Goal: Information Seeking & Learning: Learn about a topic

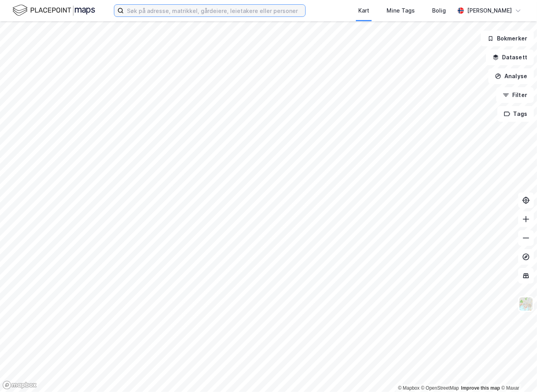
click at [211, 9] on input at bounding box center [215, 11] width 182 height 12
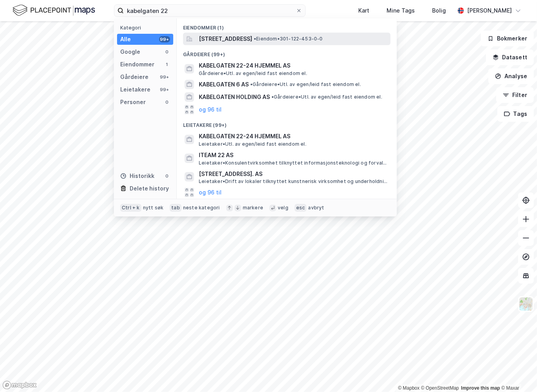
click at [242, 40] on span "[STREET_ADDRESS]" at bounding box center [225, 38] width 53 height 9
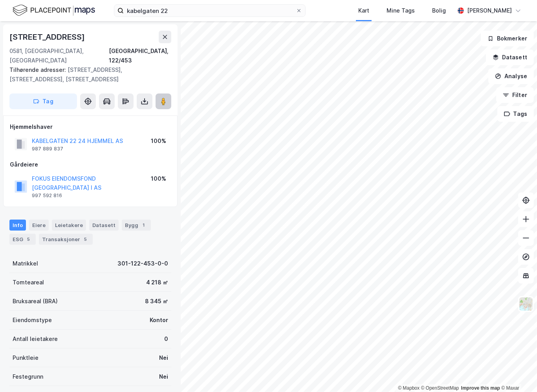
click at [165, 97] on image at bounding box center [163, 101] width 5 height 8
click at [69, 220] on div "Leietakere" at bounding box center [69, 225] width 34 height 11
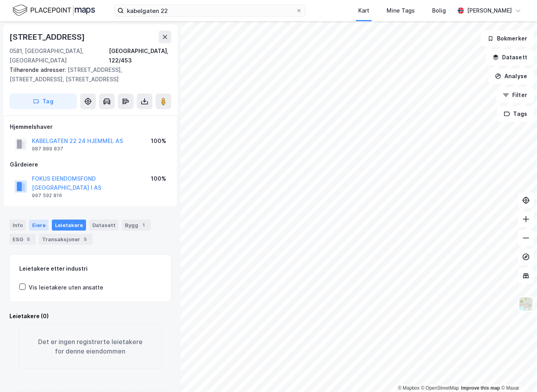
click at [37, 220] on div "Eiere" at bounding box center [39, 225] width 20 height 11
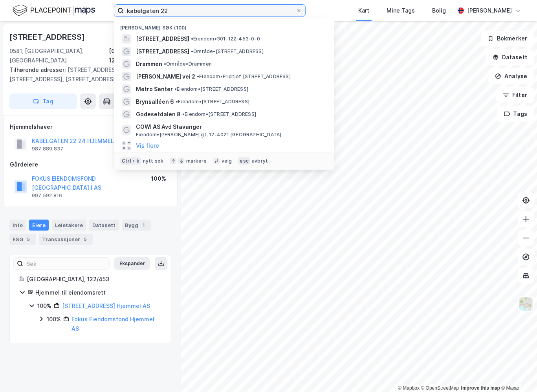
drag, startPoint x: 216, startPoint y: 11, endPoint x: 118, endPoint y: 11, distance: 98.2
click at [118, 11] on label "kabelgaten 22" at bounding box center [210, 10] width 192 height 13
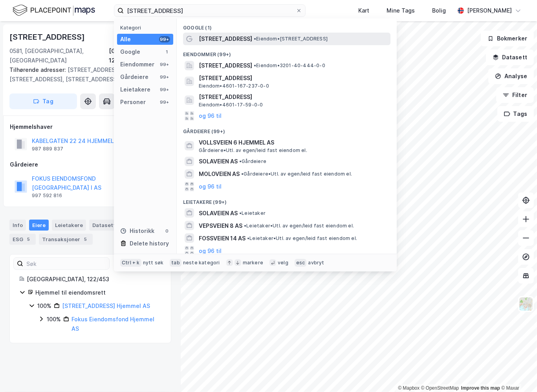
click at [216, 38] on span "[STREET_ADDRESS]" at bounding box center [225, 38] width 53 height 9
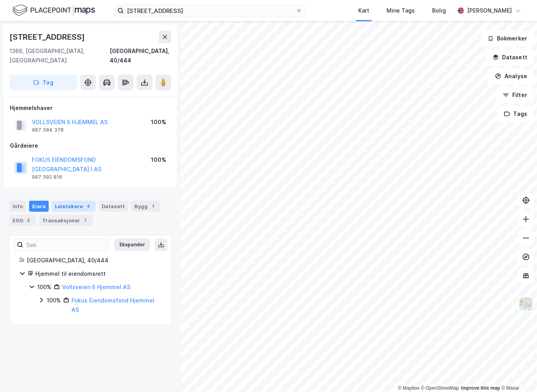
click at [72, 201] on div "Leietakere 4" at bounding box center [74, 206] width 44 height 11
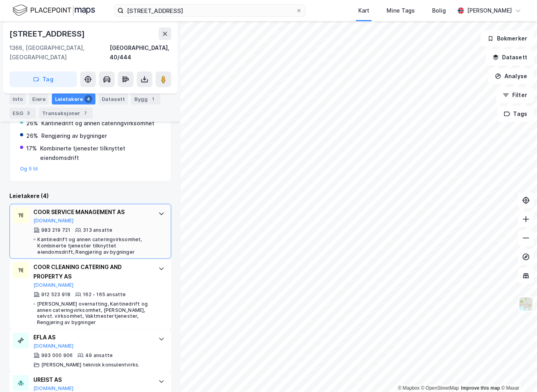
scroll to position [195, 0]
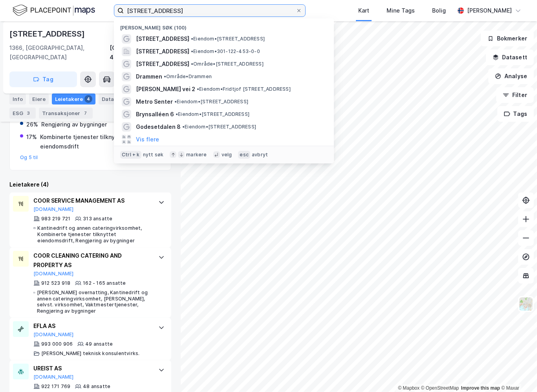
drag, startPoint x: 189, startPoint y: 11, endPoint x: 124, endPoint y: 12, distance: 65.3
click at [124, 12] on input "[STREET_ADDRESS]" at bounding box center [210, 11] width 172 height 12
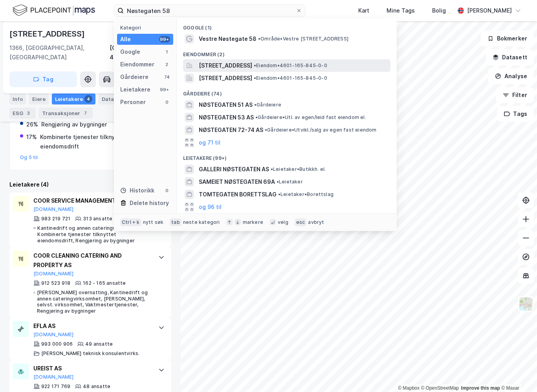
click at [252, 63] on span "[STREET_ADDRESS]" at bounding box center [225, 65] width 53 height 9
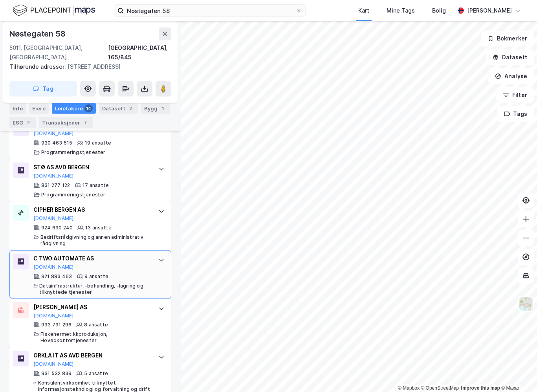
scroll to position [519, 0]
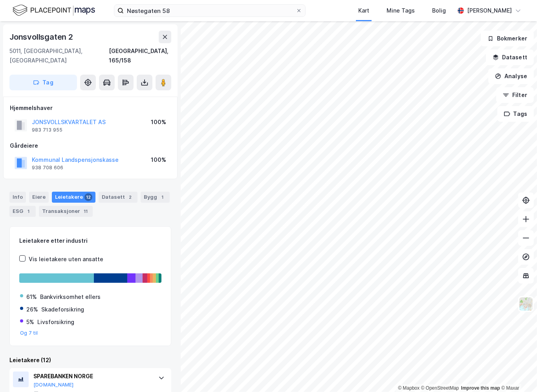
scroll to position [13, 0]
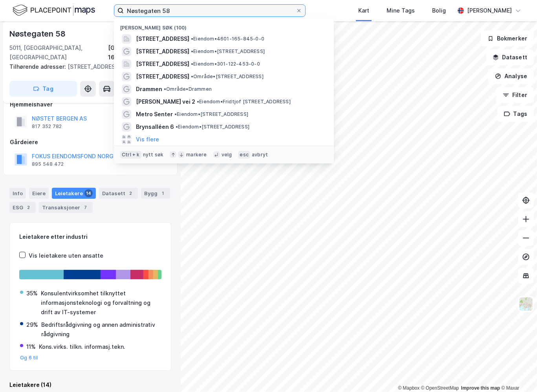
drag, startPoint x: 202, startPoint y: 11, endPoint x: 126, endPoint y: 11, distance: 75.8
click at [126, 11] on input "Nøstegaten 58" at bounding box center [210, 11] width 172 height 12
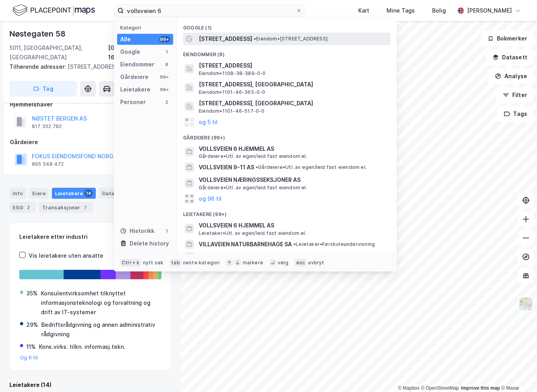
click at [217, 35] on span "[STREET_ADDRESS]" at bounding box center [225, 38] width 53 height 9
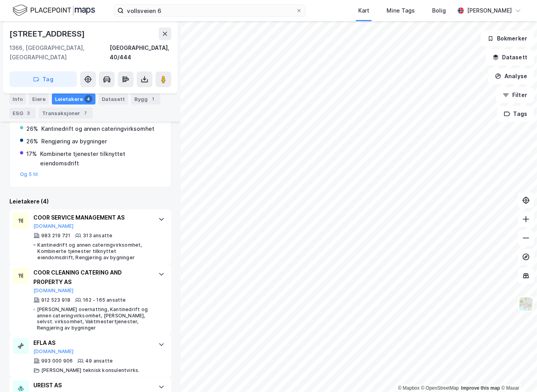
scroll to position [195, 0]
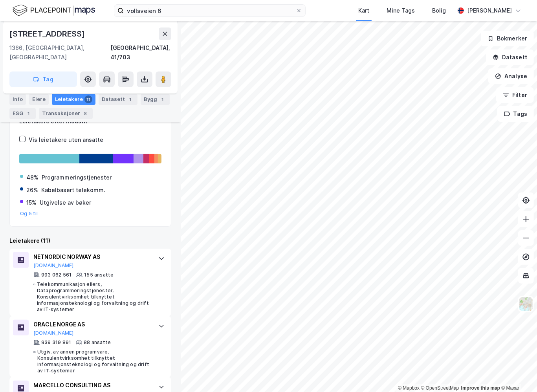
scroll to position [80, 0]
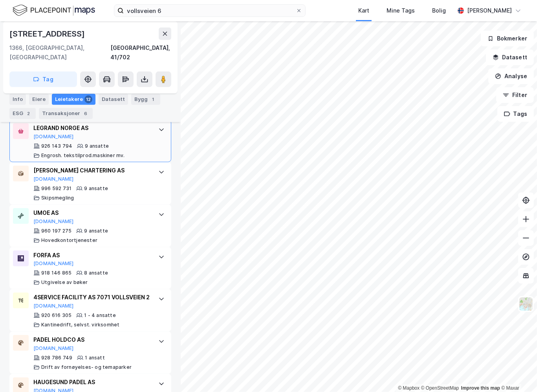
scroll to position [534, 0]
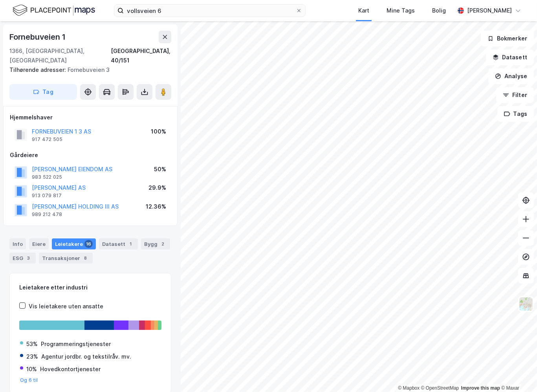
click at [57, 239] on div "Leietakere 16" at bounding box center [74, 244] width 44 height 11
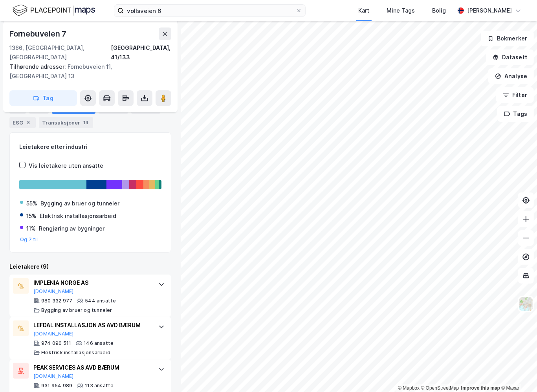
scroll to position [118, 0]
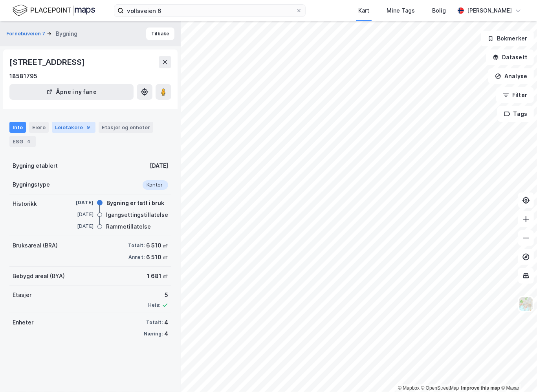
click at [61, 125] on div "Leietakere 9" at bounding box center [74, 127] width 44 height 11
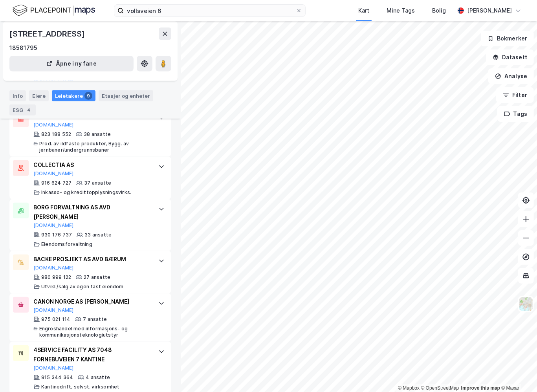
scroll to position [318, 0]
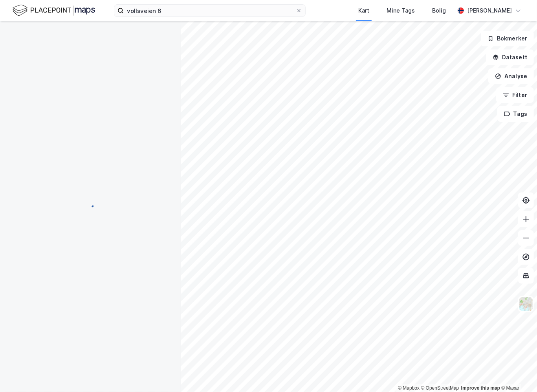
scroll to position [32, 0]
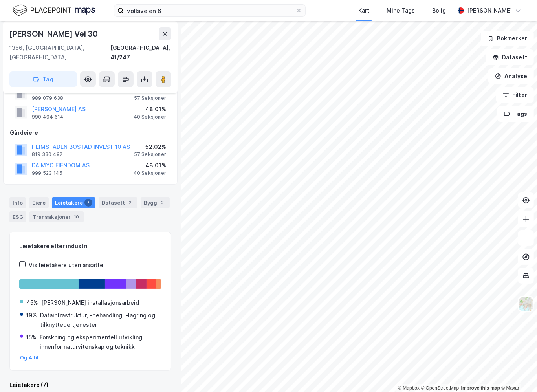
scroll to position [13, 0]
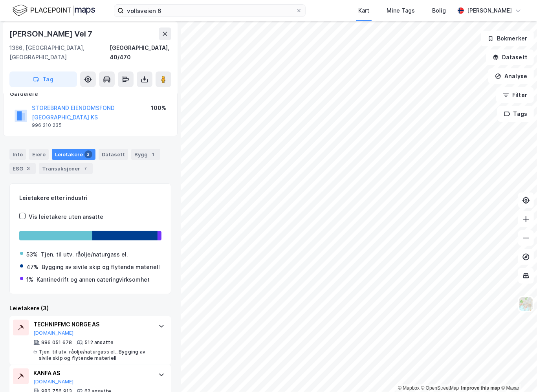
scroll to position [108, 0]
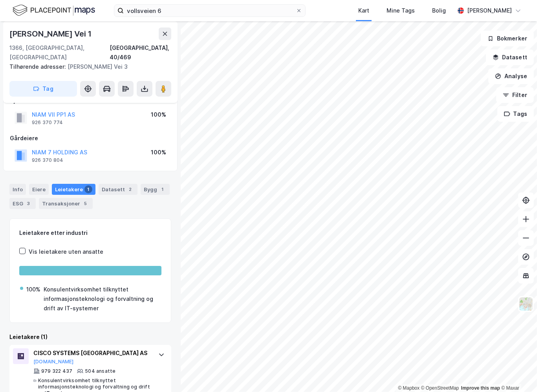
scroll to position [24, 0]
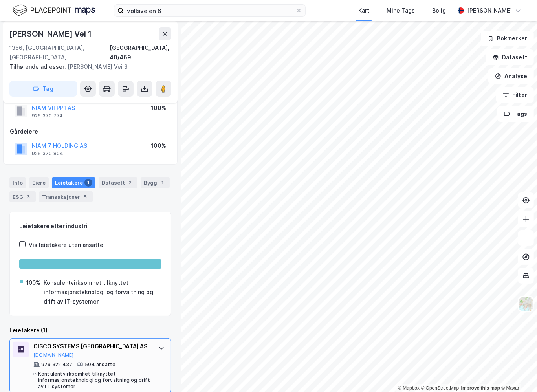
click at [158, 345] on icon at bounding box center [161, 348] width 6 height 6
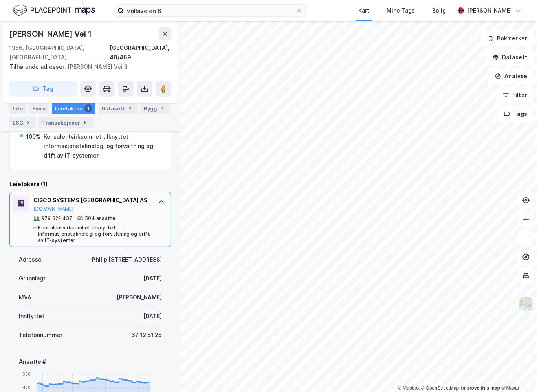
scroll to position [181, 0]
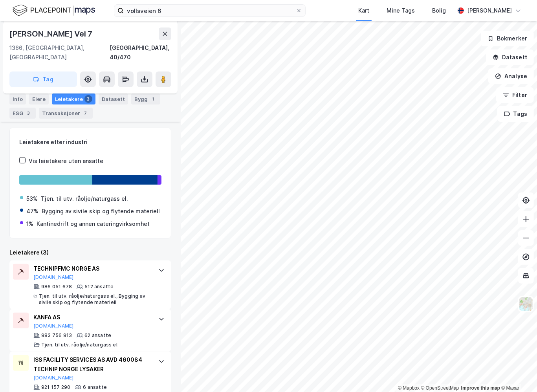
scroll to position [108, 0]
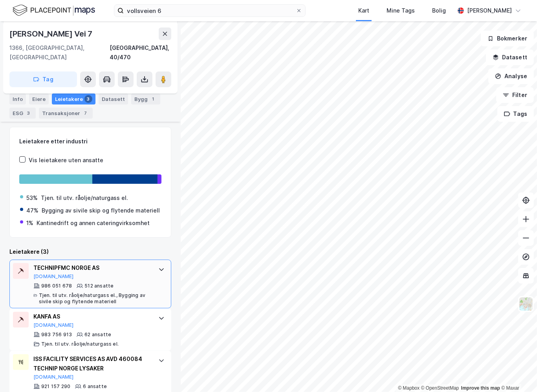
click at [158, 266] on icon at bounding box center [161, 269] width 6 height 6
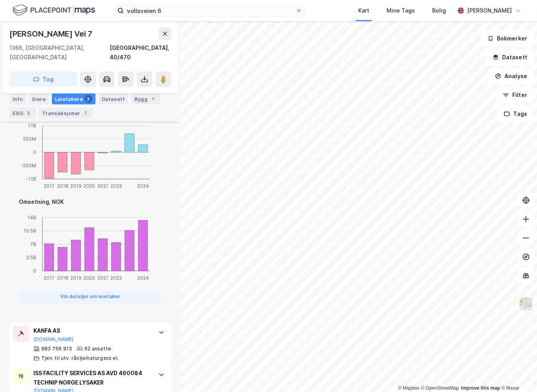
scroll to position [603, 0]
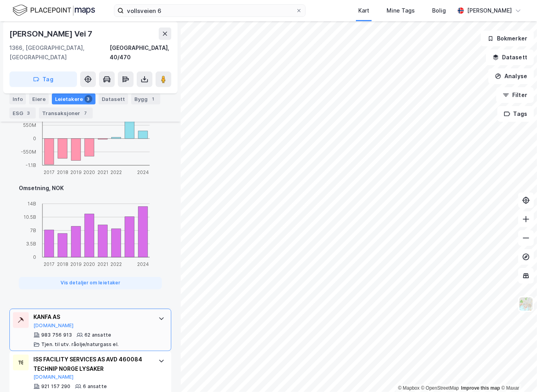
click at [158, 316] on icon at bounding box center [161, 319] width 6 height 6
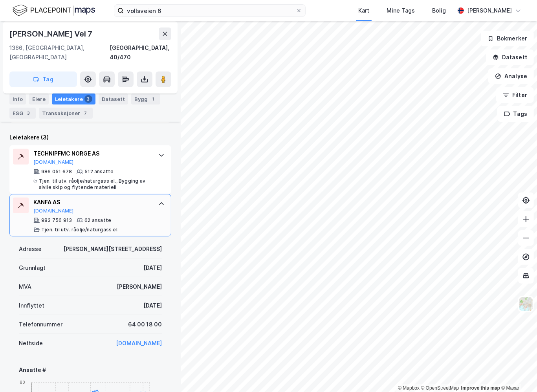
scroll to position [239, 0]
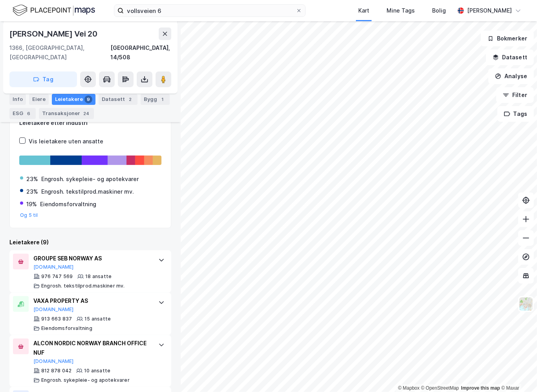
scroll to position [157, 0]
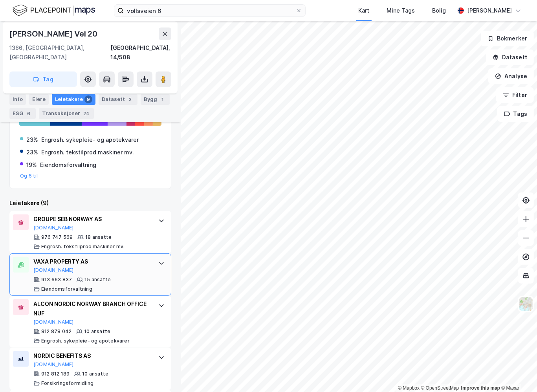
click at [158, 260] on icon at bounding box center [161, 263] width 6 height 6
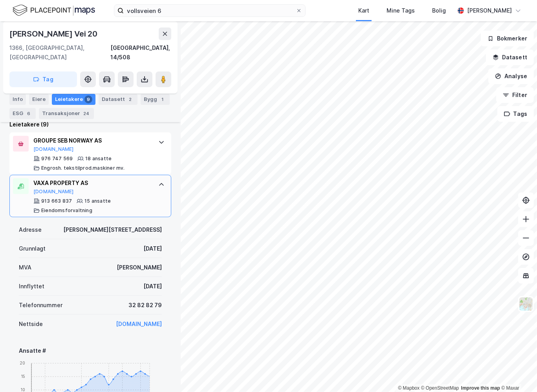
scroll to position [196, 0]
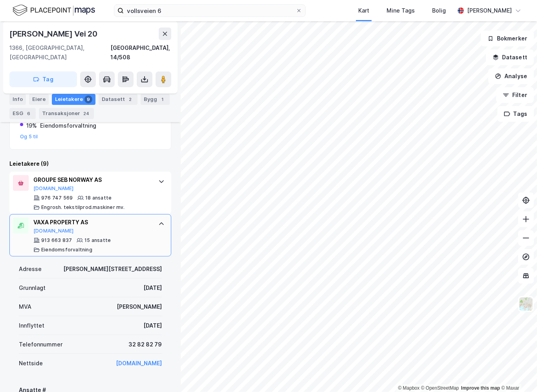
click at [158, 221] on icon at bounding box center [161, 224] width 6 height 6
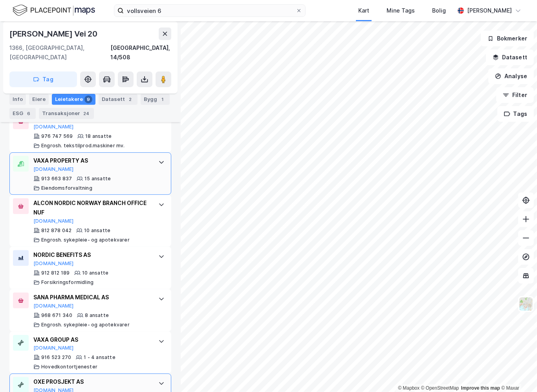
scroll to position [209, 0]
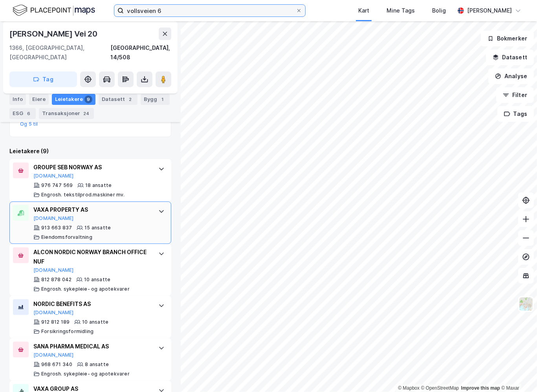
click at [182, 11] on input "vollsveien 6" at bounding box center [210, 11] width 172 height 12
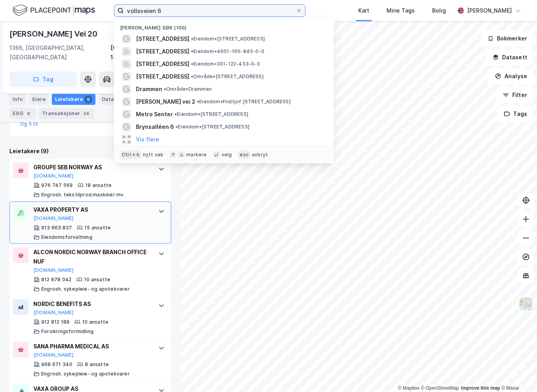
click at [181, 11] on input "vollsveien 6" at bounding box center [210, 11] width 172 height 12
paste input "Sommerrogaten 13-15"
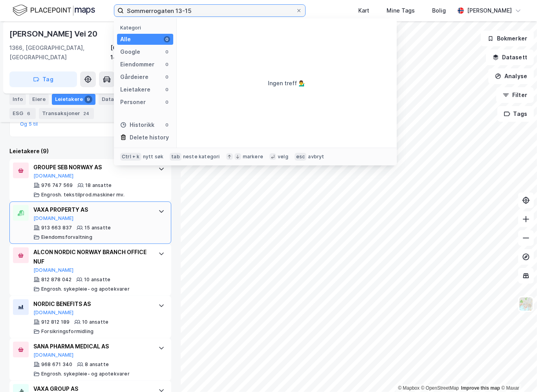
click at [219, 13] on input "Sommerrogaten 13-15" at bounding box center [210, 11] width 172 height 12
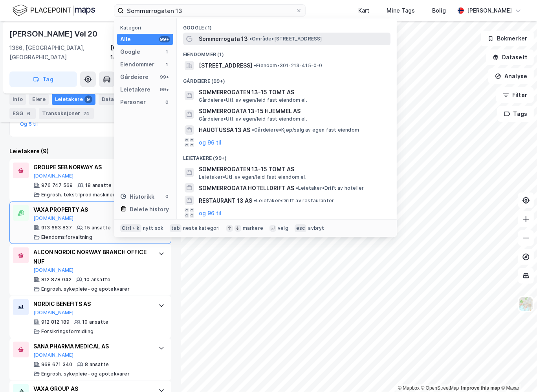
click at [224, 39] on span "Sommerrogata 13" at bounding box center [223, 38] width 49 height 9
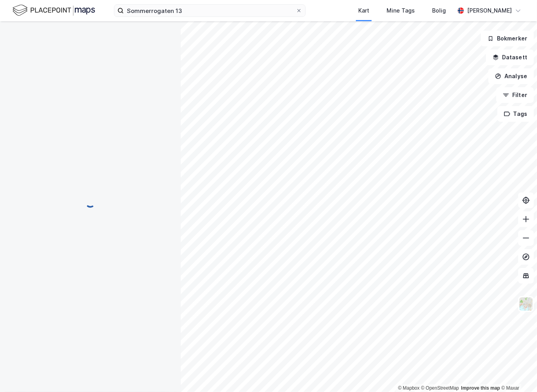
scroll to position [22, 0]
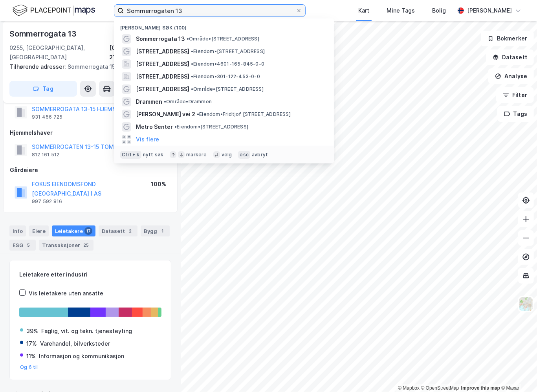
drag, startPoint x: 211, startPoint y: 10, endPoint x: 107, endPoint y: 7, distance: 104.2
click at [107, 7] on div "Sommerrogaten 13 Nylige søk (100) Sommerrogata 13 • Område • [STREET_ADDRESS] •…" at bounding box center [268, 10] width 537 height 21
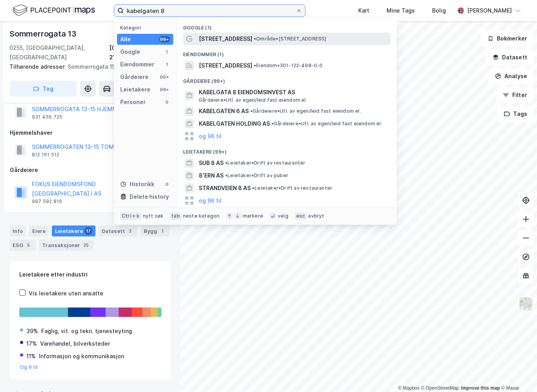
type input "kabelgaten 8"
click at [214, 38] on span "[STREET_ADDRESS]" at bounding box center [225, 38] width 53 height 9
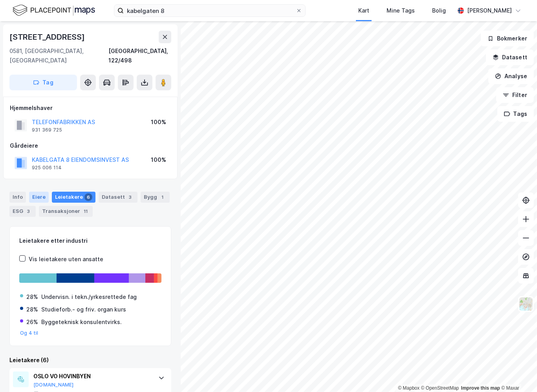
click at [35, 192] on div "Eiere" at bounding box center [39, 197] width 20 height 11
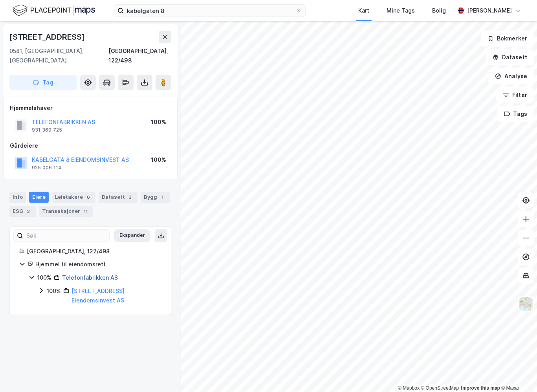
click at [67, 274] on link "Telefonfabrikken AS" at bounding box center [90, 277] width 56 height 7
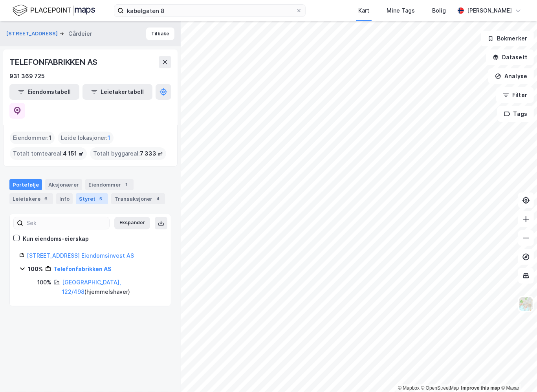
click at [92, 193] on div "Styret 5" at bounding box center [92, 198] width 32 height 11
